Goal: Task Accomplishment & Management: Manage account settings

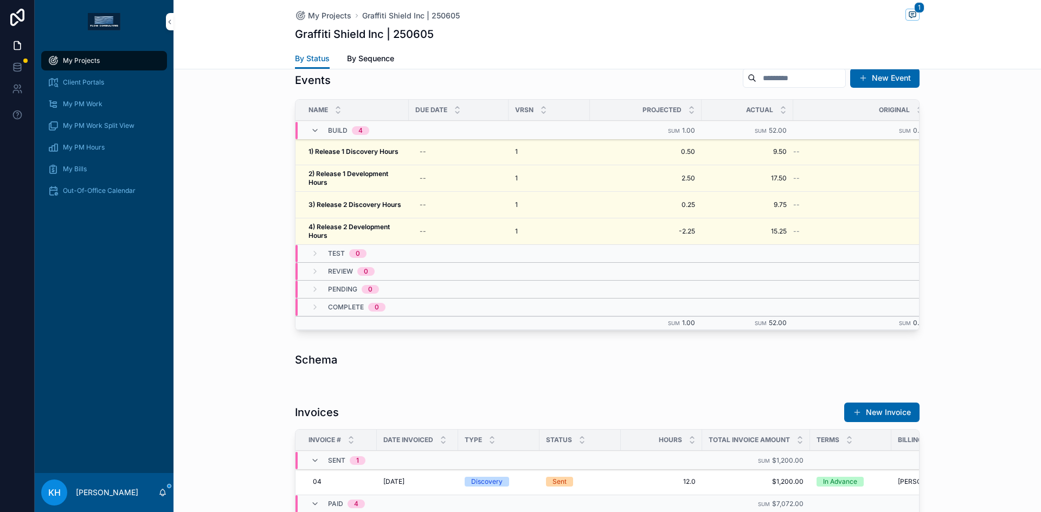
scroll to position [987, 0]
click at [368, 152] on strong "1) Release 1 Discovery Hours" at bounding box center [353, 152] width 90 height 8
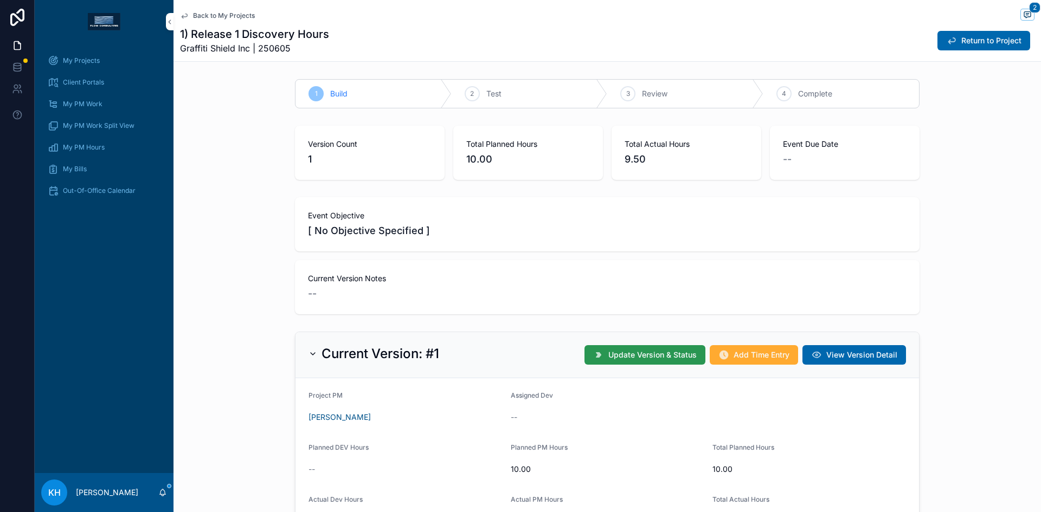
click at [644, 352] on span "Update Version & Status" at bounding box center [652, 355] width 88 height 11
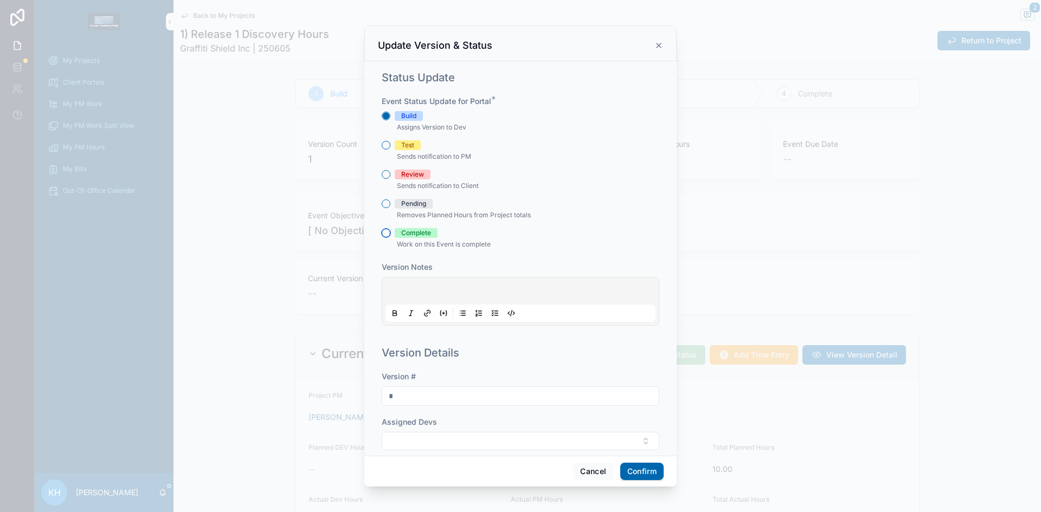
click at [385, 237] on button "Complete" at bounding box center [386, 233] width 9 height 9
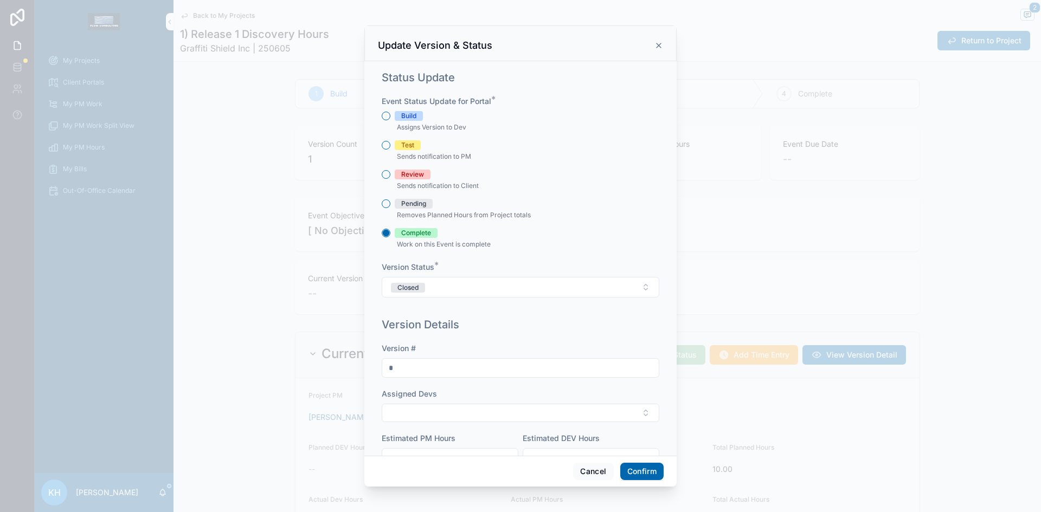
click at [637, 474] on button "Confirm" at bounding box center [641, 471] width 43 height 17
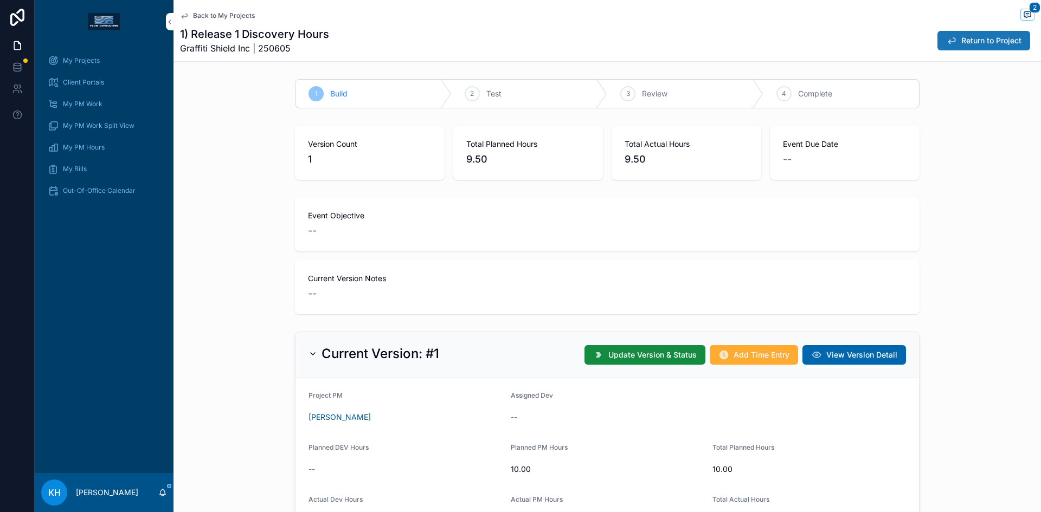
click at [967, 36] on span "Return to Project" at bounding box center [991, 40] width 60 height 11
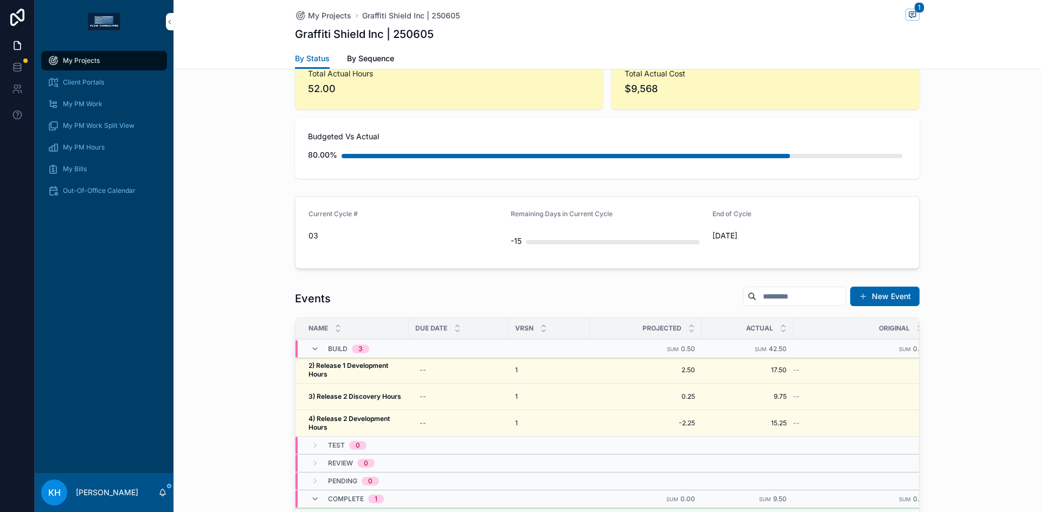
scroll to position [773, 0]
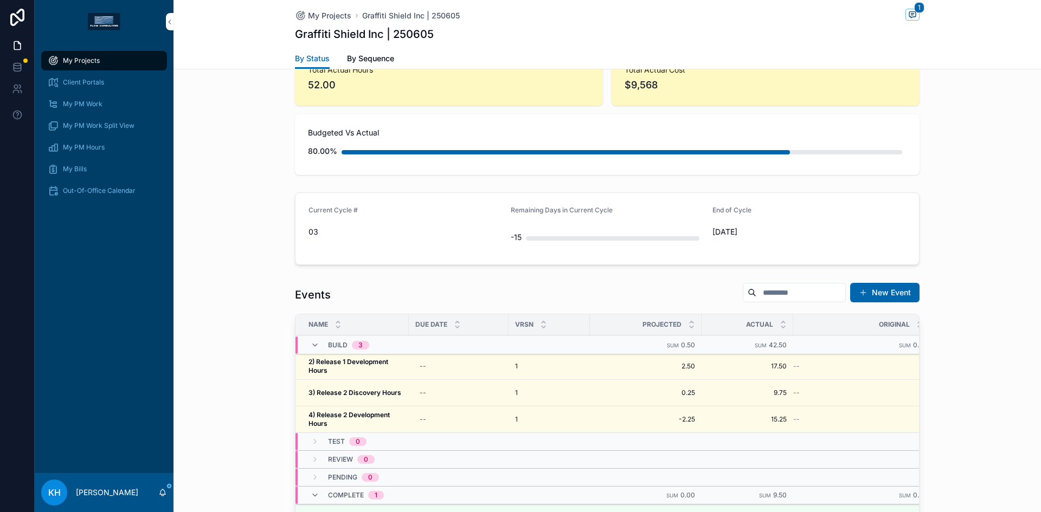
click at [342, 363] on strong "2) Release 1 Development Hours" at bounding box center [348, 366] width 81 height 17
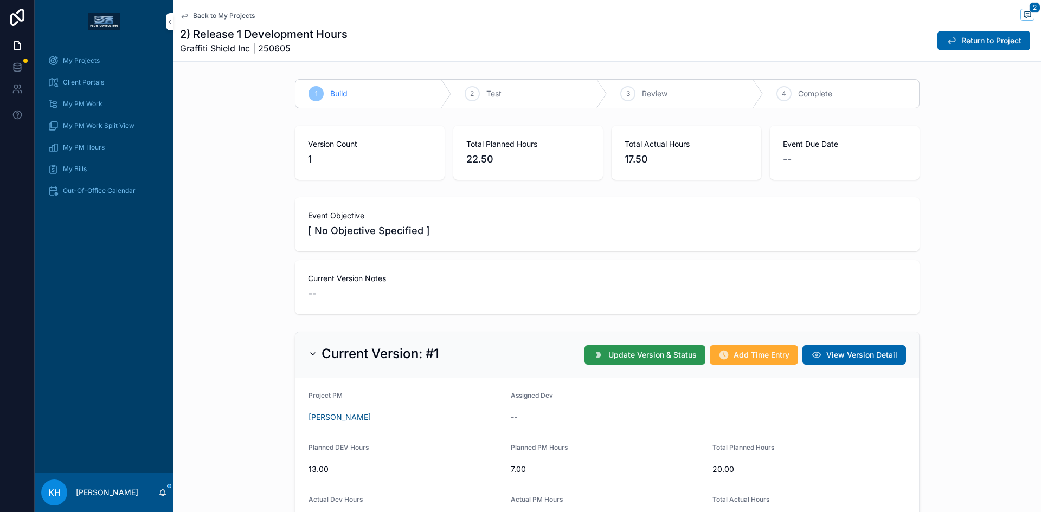
click at [649, 351] on span "Update Version & Status" at bounding box center [652, 355] width 88 height 11
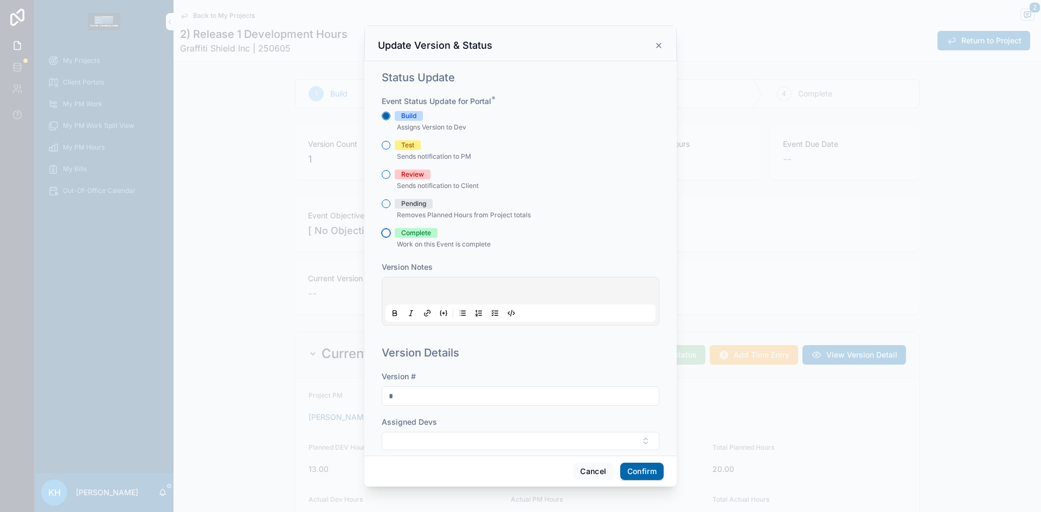
click at [387, 234] on button "Complete" at bounding box center [386, 233] width 9 height 9
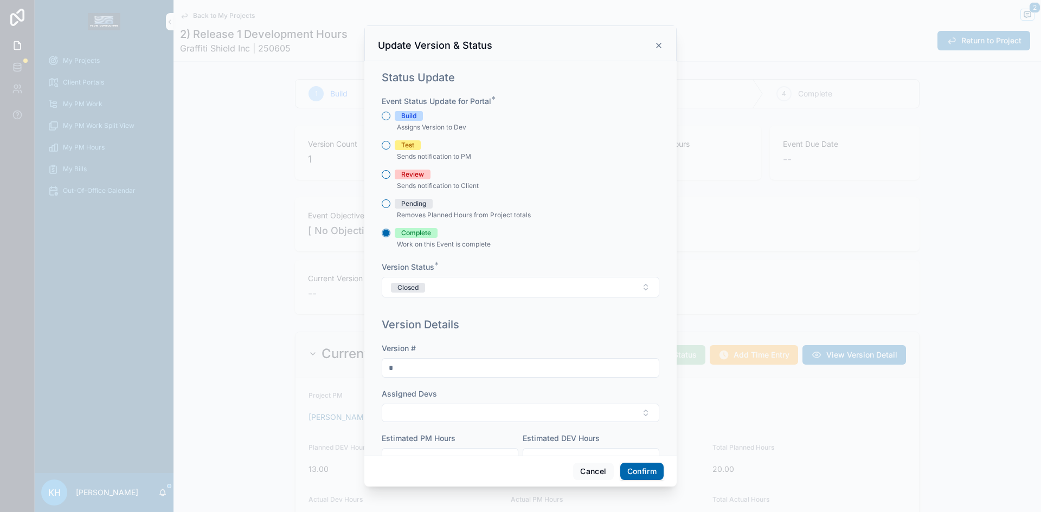
click at [632, 466] on button "Confirm" at bounding box center [641, 471] width 43 height 17
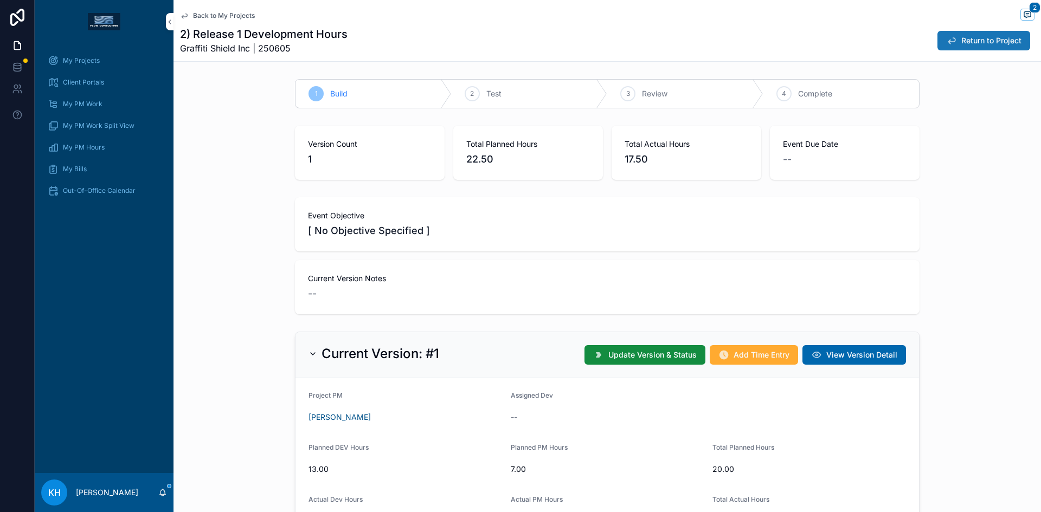
click at [948, 45] on button "Return to Project" at bounding box center [983, 41] width 93 height 20
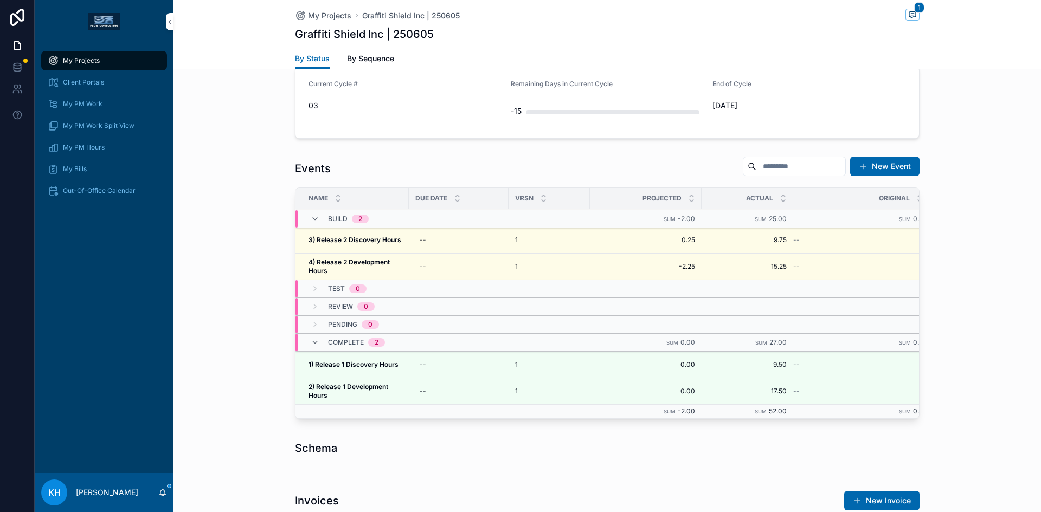
scroll to position [900, 0]
click at [358, 242] on strong "3) Release 2 Discovery Hours" at bounding box center [354, 239] width 93 height 8
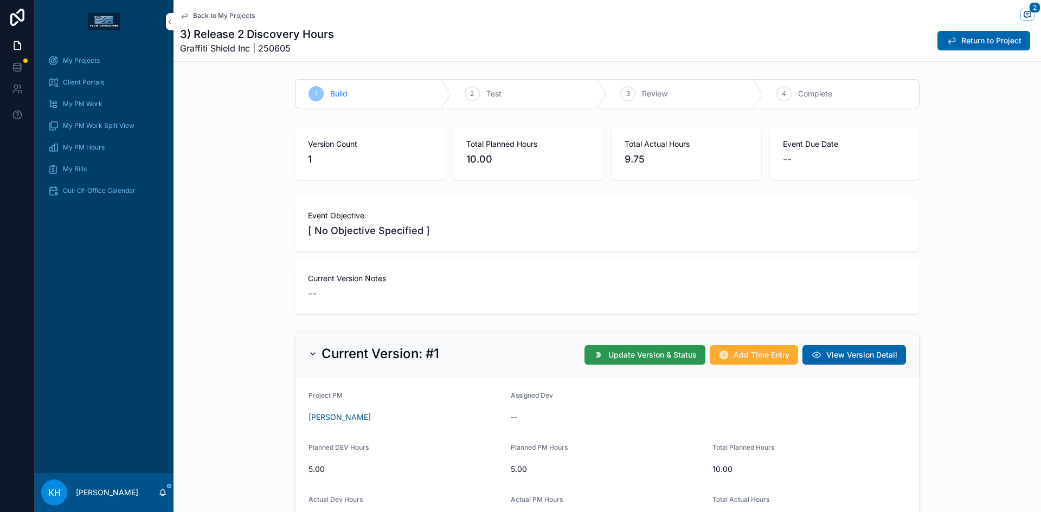
click at [666, 351] on span "Update Version & Status" at bounding box center [652, 355] width 88 height 11
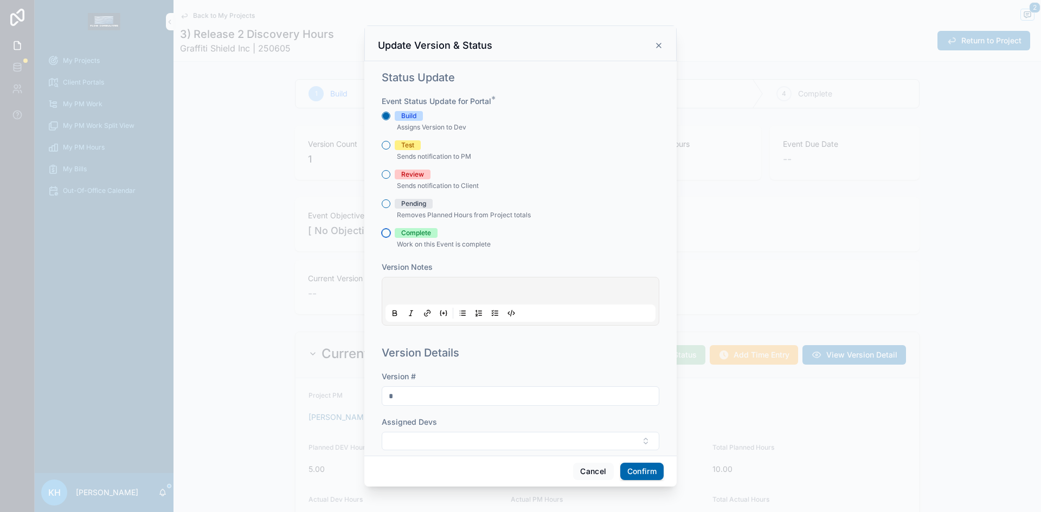
click at [385, 233] on button "Complete" at bounding box center [386, 233] width 9 height 9
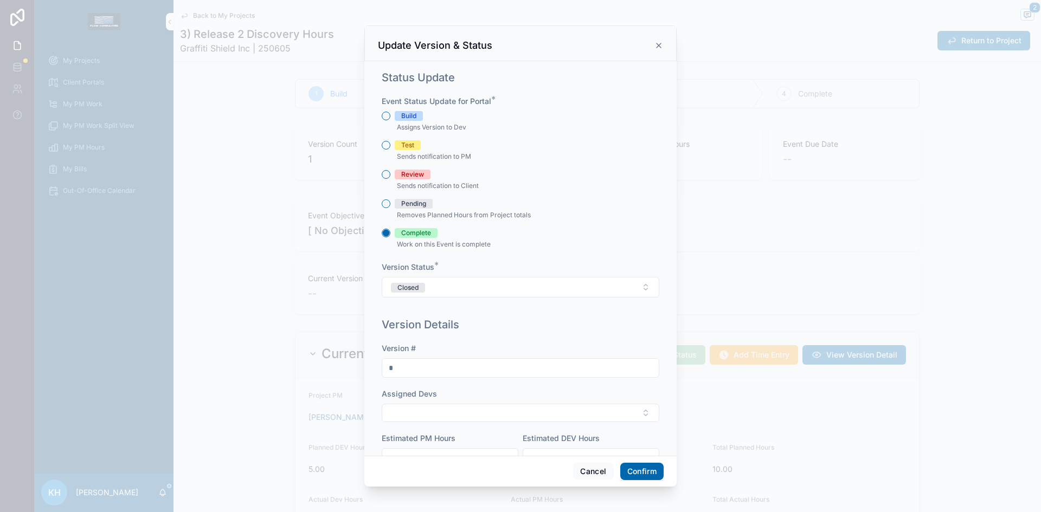
click at [632, 471] on button "Confirm" at bounding box center [641, 471] width 43 height 17
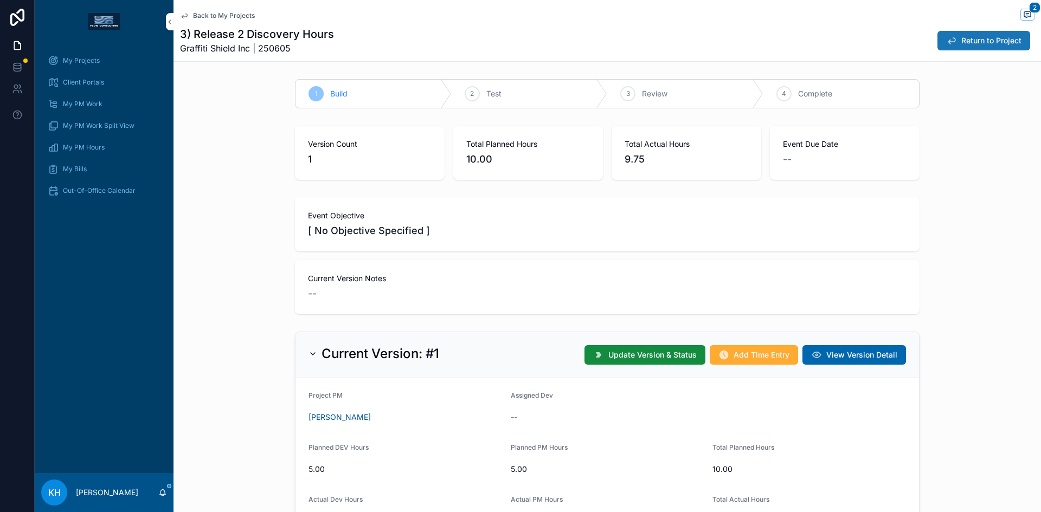
click at [962, 39] on span "Return to Project" at bounding box center [991, 40] width 60 height 11
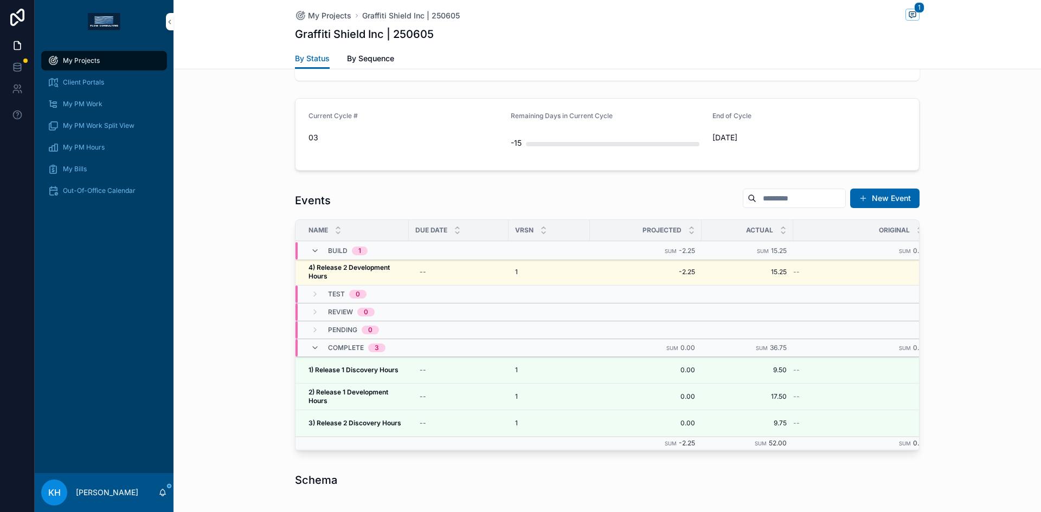
scroll to position [877, 0]
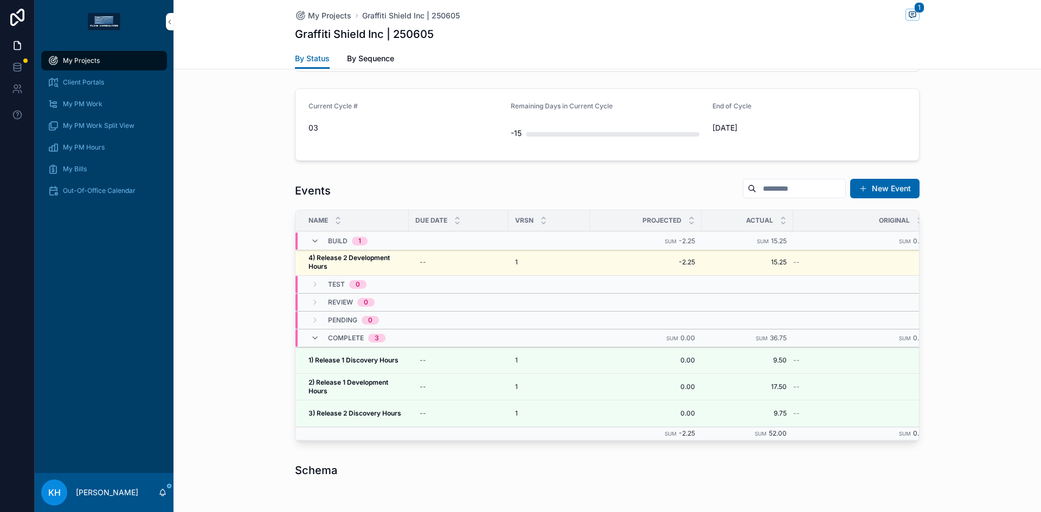
click at [343, 260] on strong "4) Release 2 Development Hours" at bounding box center [349, 262] width 83 height 17
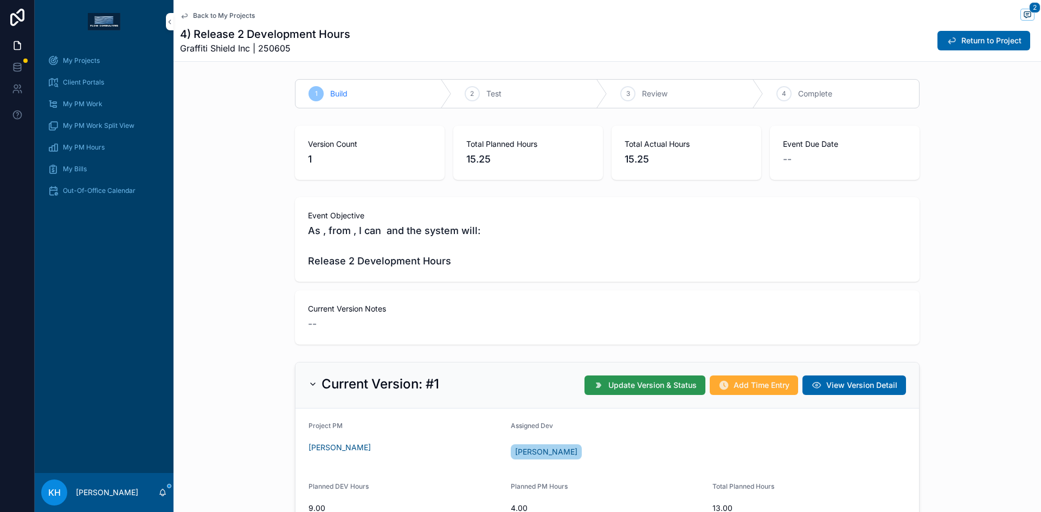
click at [653, 388] on span "Update Version & Status" at bounding box center [652, 385] width 88 height 11
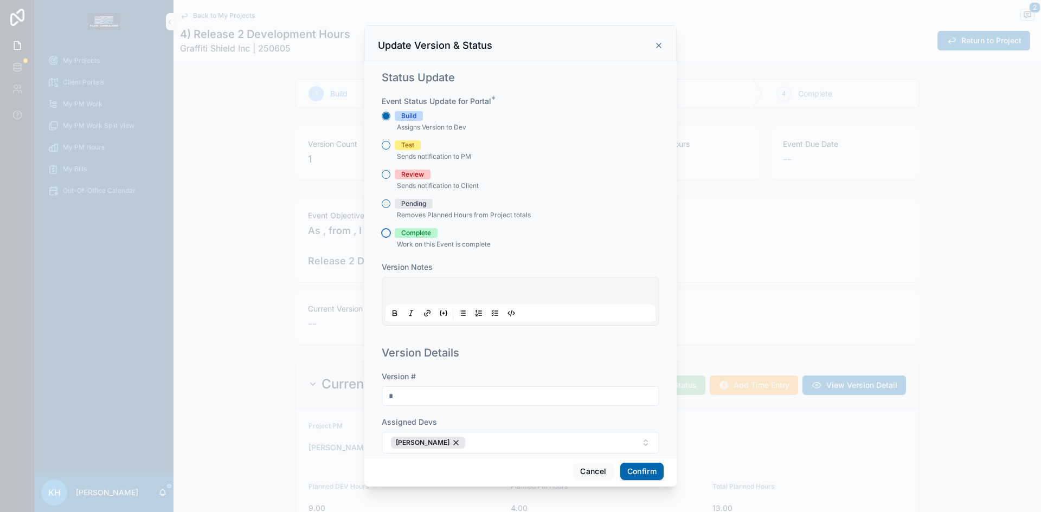
click at [386, 234] on button "Complete" at bounding box center [386, 233] width 9 height 9
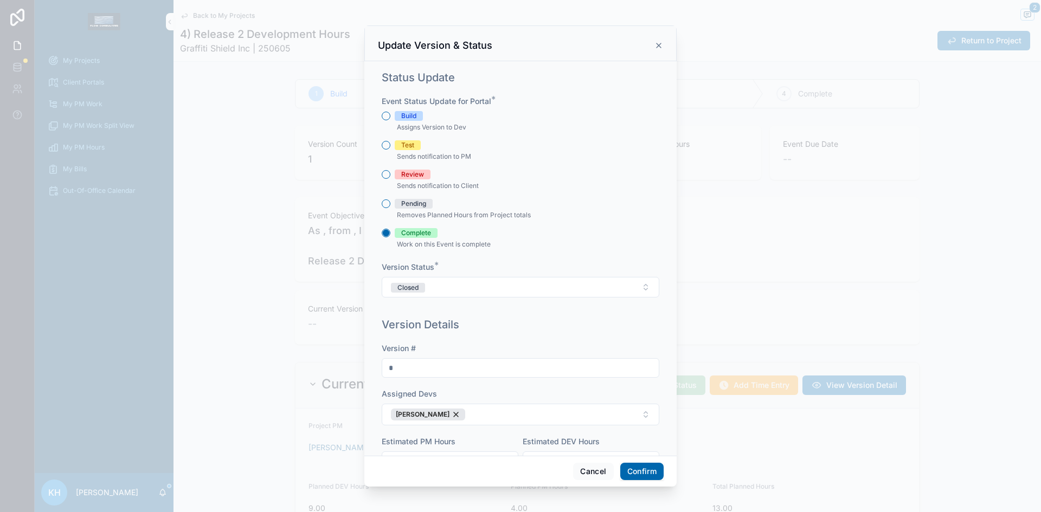
click at [633, 469] on button "Confirm" at bounding box center [641, 471] width 43 height 17
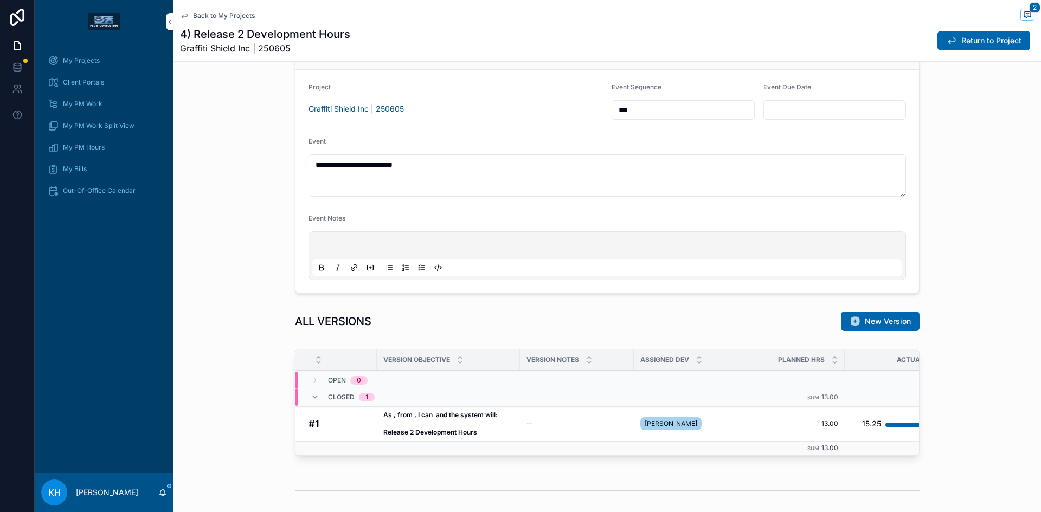
scroll to position [575, 0]
click at [982, 44] on span "Return to Project" at bounding box center [991, 40] width 60 height 11
